Goal: Download file/media

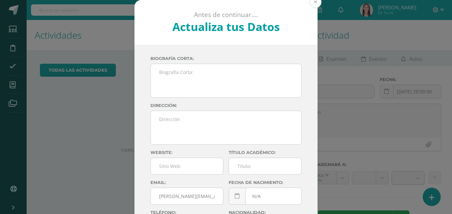
click at [317, 3] on button at bounding box center [316, 2] width 12 height 12
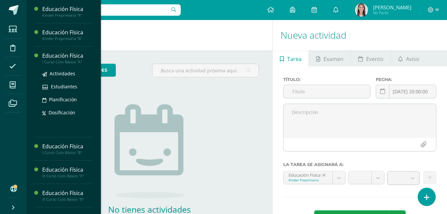
click at [73, 60] on div "I Curso Ciclo Básico "A"" at bounding box center [67, 62] width 51 height 5
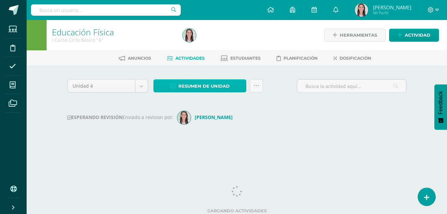
click at [214, 90] on span "Resumen de unidad" at bounding box center [204, 86] width 51 height 12
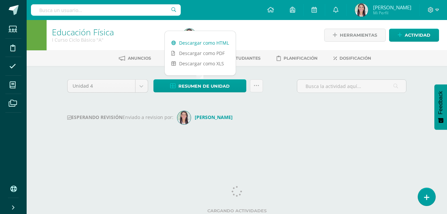
click at [204, 47] on link "Descargar como HTML" at bounding box center [200, 43] width 71 height 10
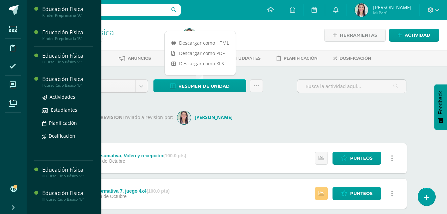
click at [55, 85] on div "I Curso Ciclo Básico "B"" at bounding box center [67, 85] width 51 height 5
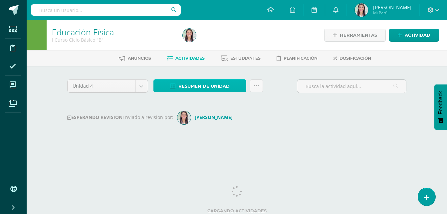
click at [193, 87] on span "Resumen de unidad" at bounding box center [204, 86] width 51 height 12
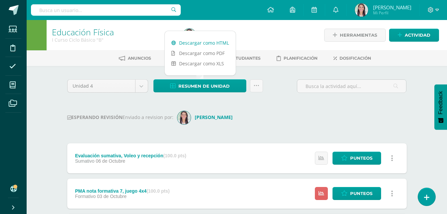
click at [204, 43] on link "Descargar como HTML" at bounding box center [200, 43] width 71 height 10
